Goal: Find specific page/section: Find specific page/section

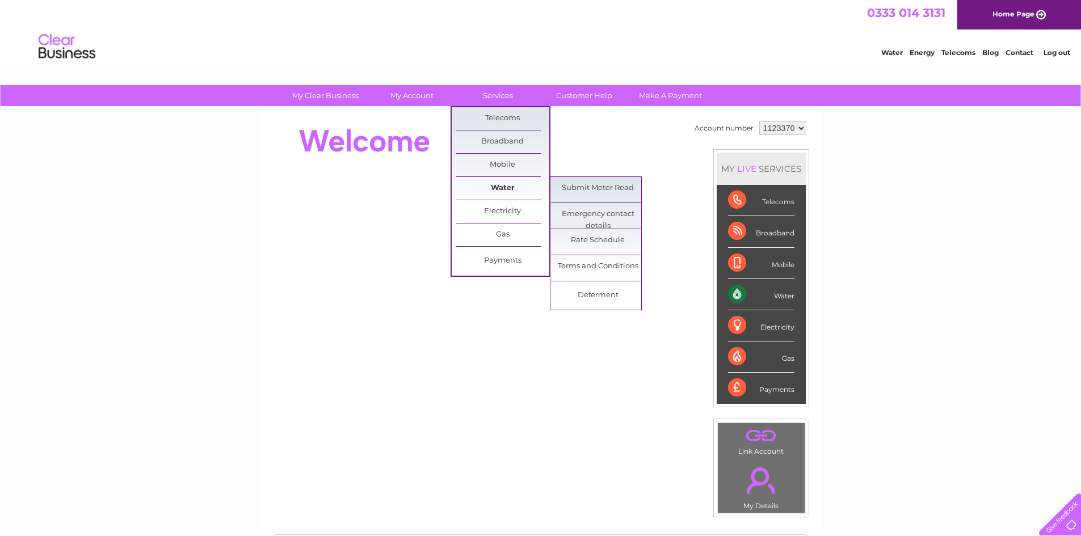
click at [490, 186] on link "Water" at bounding box center [503, 188] width 94 height 23
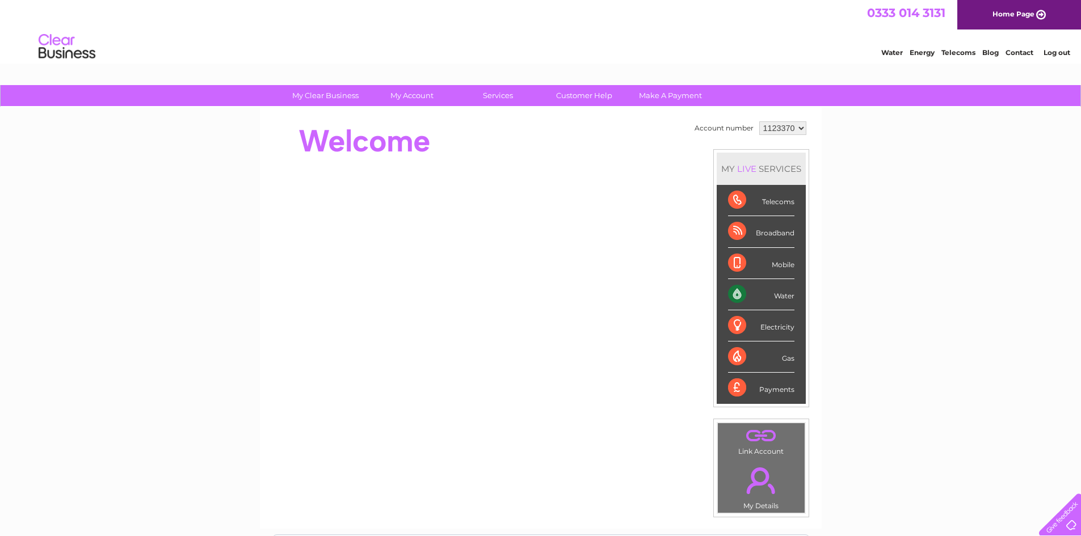
click at [223, 254] on div "My Clear Business Login Details My Details My Preferences Link Account My Accou…" at bounding box center [540, 404] width 1081 height 638
